Goal: Use online tool/utility: Utilize a website feature to perform a specific function

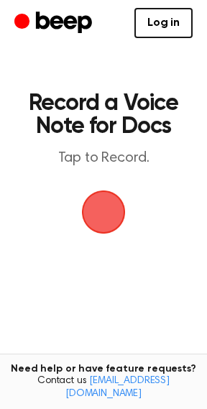
click at [106, 209] on span "button" at bounding box center [103, 211] width 77 height 77
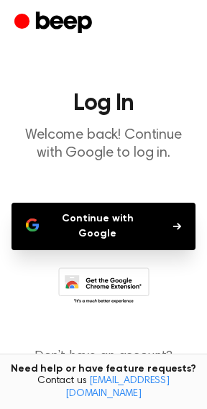
click at [125, 215] on button "Continue with Google" at bounding box center [104, 226] width 184 height 47
click at [71, 216] on button "Continue with Google" at bounding box center [104, 226] width 184 height 47
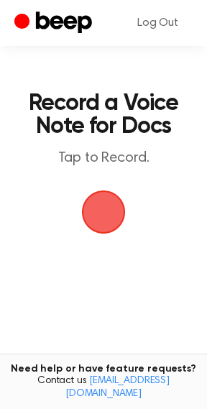
scroll to position [43, 0]
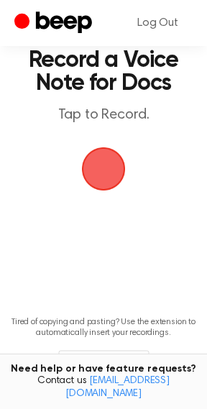
click at [97, 178] on span "button" at bounding box center [104, 169] width 58 height 58
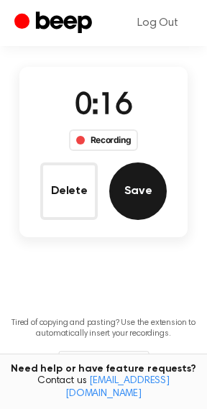
click at [143, 195] on button "Save" at bounding box center [138, 192] width 58 height 58
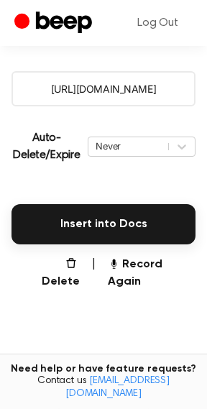
scroll to position [288, 0]
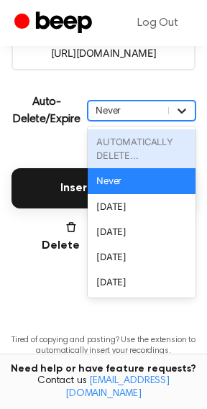
click at [173, 116] on div at bounding box center [182, 111] width 26 height 14
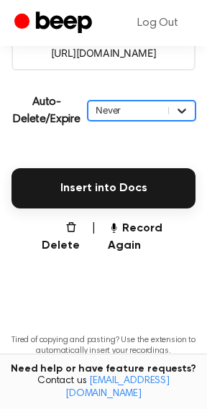
click at [169, 108] on div at bounding box center [182, 111] width 26 height 14
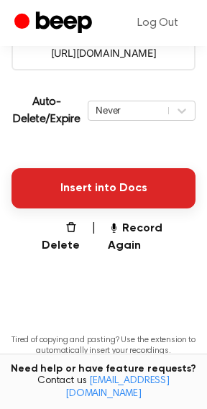
click at [131, 183] on button "Insert into Docs" at bounding box center [104, 188] width 184 height 40
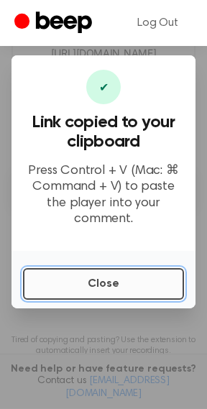
click at [129, 268] on button "Close" at bounding box center [103, 284] width 161 height 32
